Goal: Transaction & Acquisition: Purchase product/service

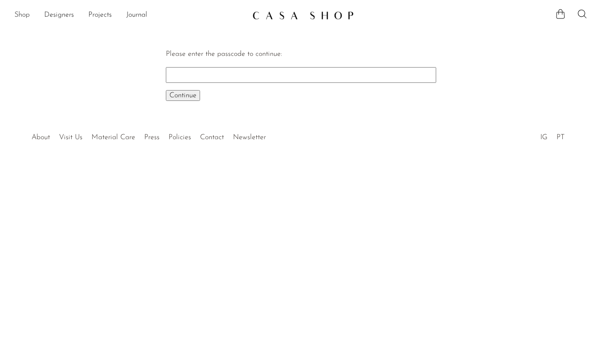
click at [23, 11] on link "Shop" at bounding box center [21, 15] width 15 height 12
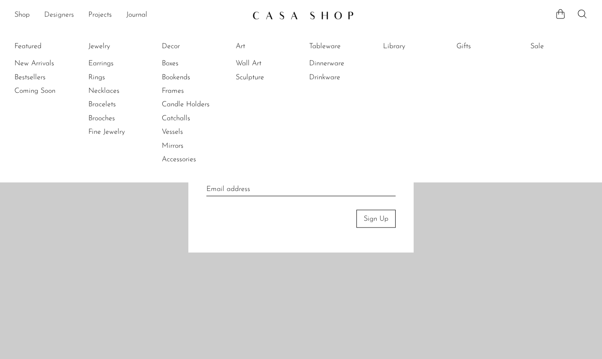
click at [61, 15] on div at bounding box center [301, 179] width 602 height 359
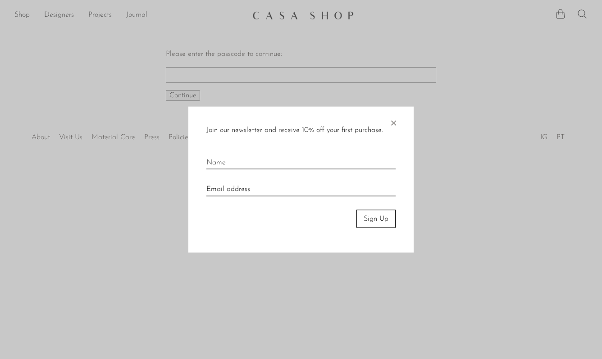
click at [394, 119] on span "×" at bounding box center [393, 120] width 9 height 29
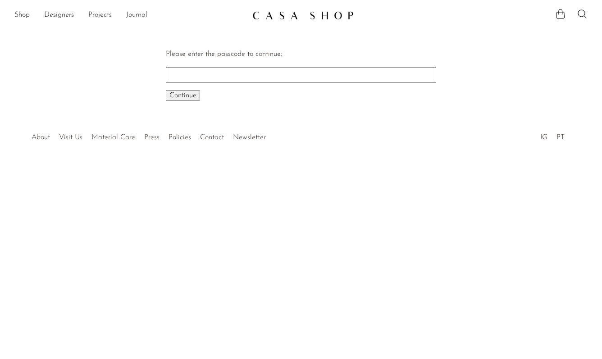
click at [105, 14] on link "Projects" at bounding box center [99, 15] width 23 height 12
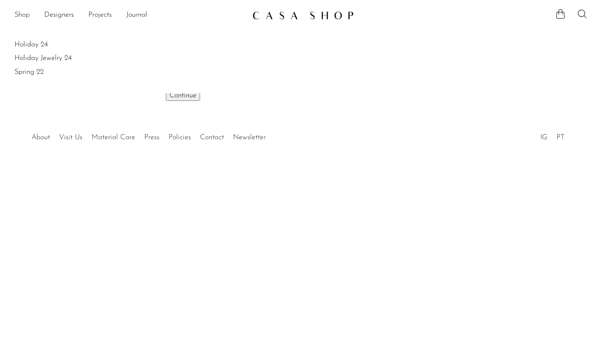
click at [22, 20] on link "Shop" at bounding box center [21, 15] width 15 height 12
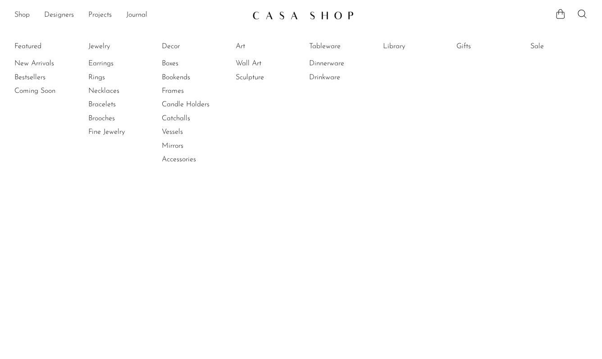
click at [27, 47] on li "Featured New Arrivals Bestsellers Coming Soon" at bounding box center [42, 103] width 57 height 131
click at [32, 70] on li "New Arrivals" at bounding box center [48, 64] width 68 height 14
click at [31, 66] on link "New Arrivals" at bounding box center [48, 64] width 68 height 10
click at [171, 60] on link "Boxes" at bounding box center [196, 64] width 68 height 10
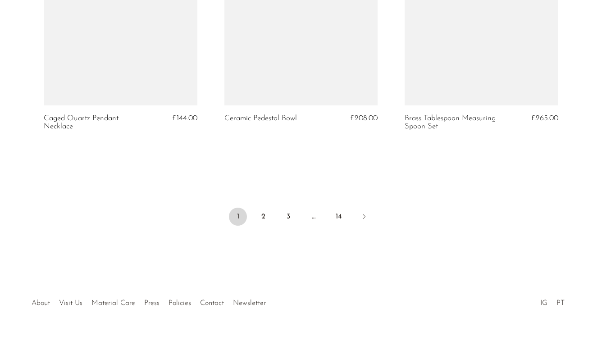
scroll to position [3043, 0]
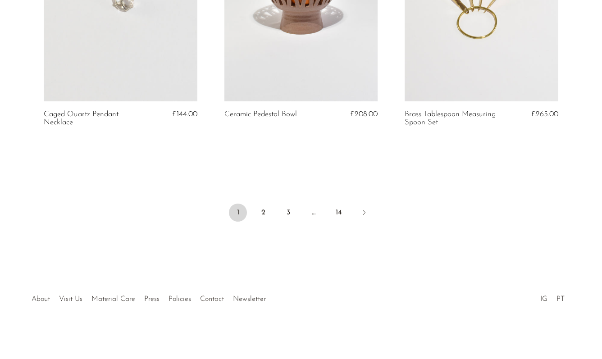
click at [211, 299] on link "Contact" at bounding box center [212, 299] width 24 height 7
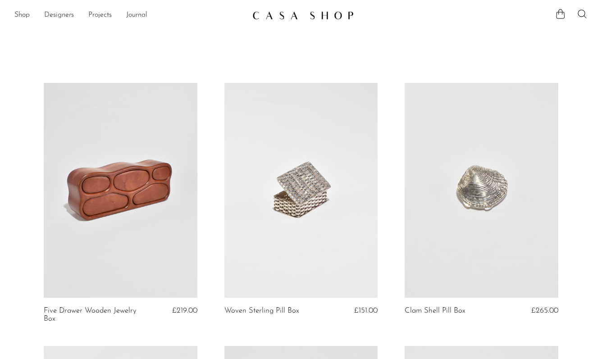
click at [32, 14] on ul "Shop Featured New Arrivals Bestsellers Coming Soon Jewelry Jewelry All Earrings…" at bounding box center [129, 15] width 231 height 15
click at [28, 12] on link "Shop" at bounding box center [21, 15] width 15 height 12
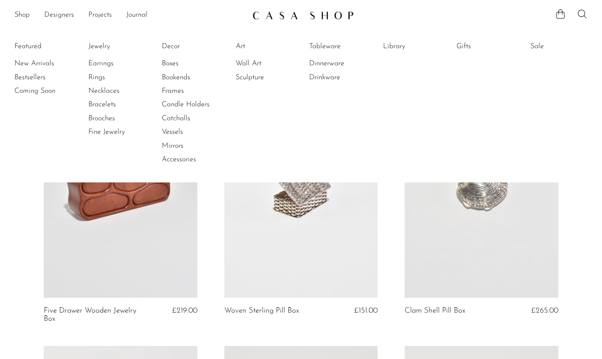
click at [119, 219] on link at bounding box center [121, 190] width 154 height 215
